Goal: Check status: Check status

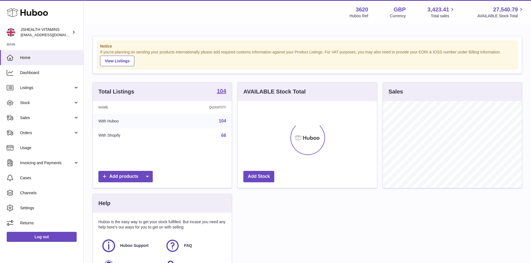
scroll to position [87, 139]
click at [46, 119] on span "Sales" at bounding box center [46, 117] width 53 height 5
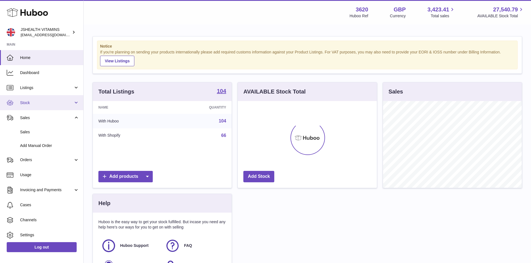
click at [45, 101] on span "Stock" at bounding box center [46, 102] width 53 height 5
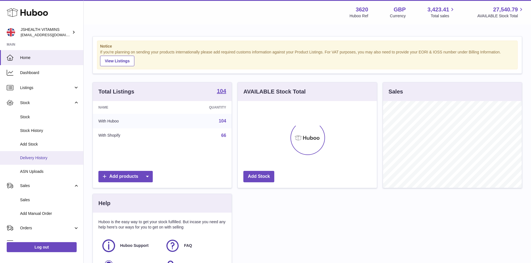
click at [53, 157] on span "Delivery History" at bounding box center [49, 158] width 59 height 5
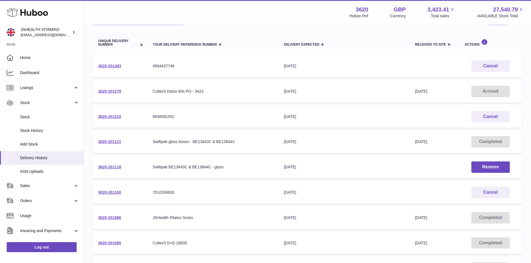
scroll to position [56, 0]
click at [104, 192] on link "3620-201100" at bounding box center [109, 192] width 23 height 4
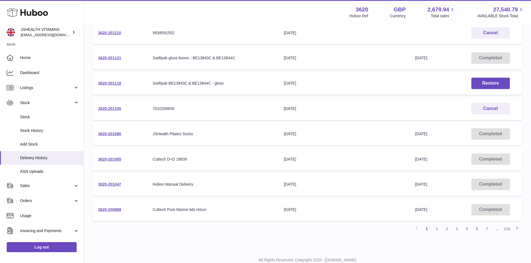
scroll to position [112, 0]
